Goal: Communication & Community: Share content

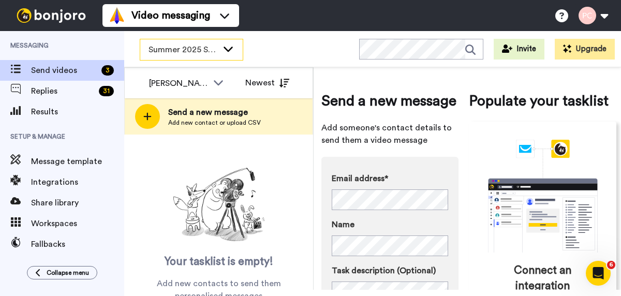
click at [166, 51] on span "Summer 2025 Surveys" at bounding box center [183, 49] width 69 height 12
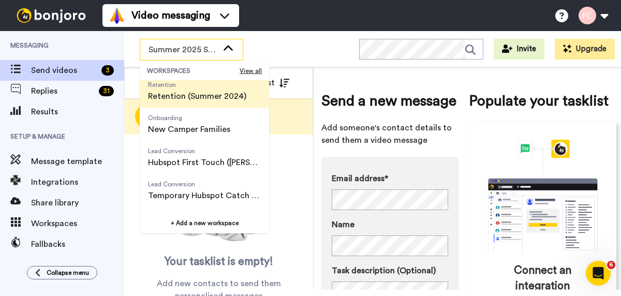
scroll to position [80, 0]
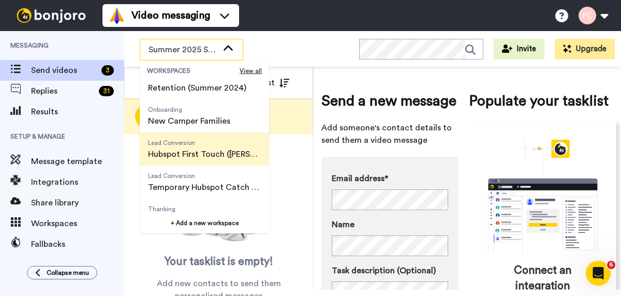
click at [196, 155] on span "Hubspot First Touch ([PERSON_NAME])" at bounding box center [204, 154] width 113 height 12
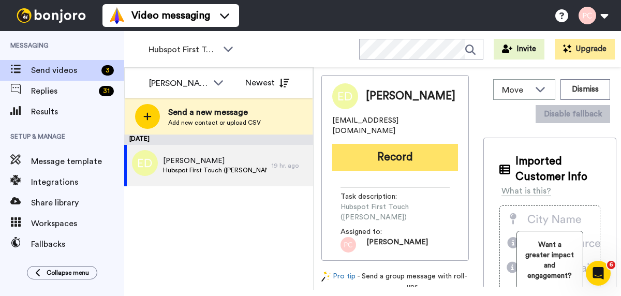
click at [408, 149] on button "Record" at bounding box center [395, 157] width 126 height 27
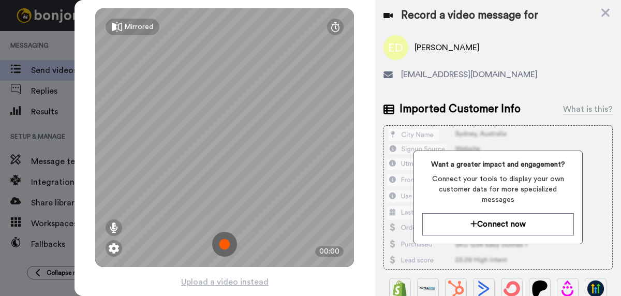
click at [223, 247] on img at bounding box center [224, 244] width 25 height 25
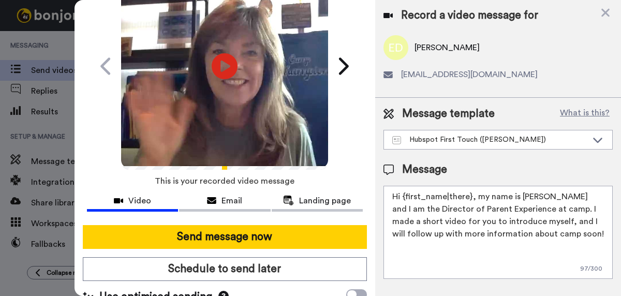
scroll to position [95, 0]
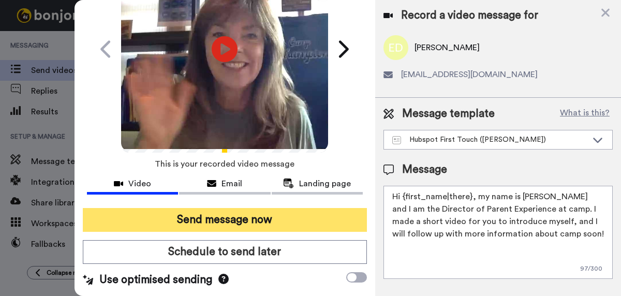
click at [228, 216] on button "Send message now" at bounding box center [225, 220] width 284 height 24
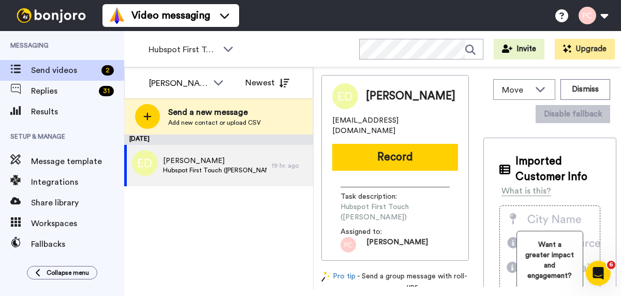
scroll to position [0, 0]
